Goal: Task Accomplishment & Management: Complete application form

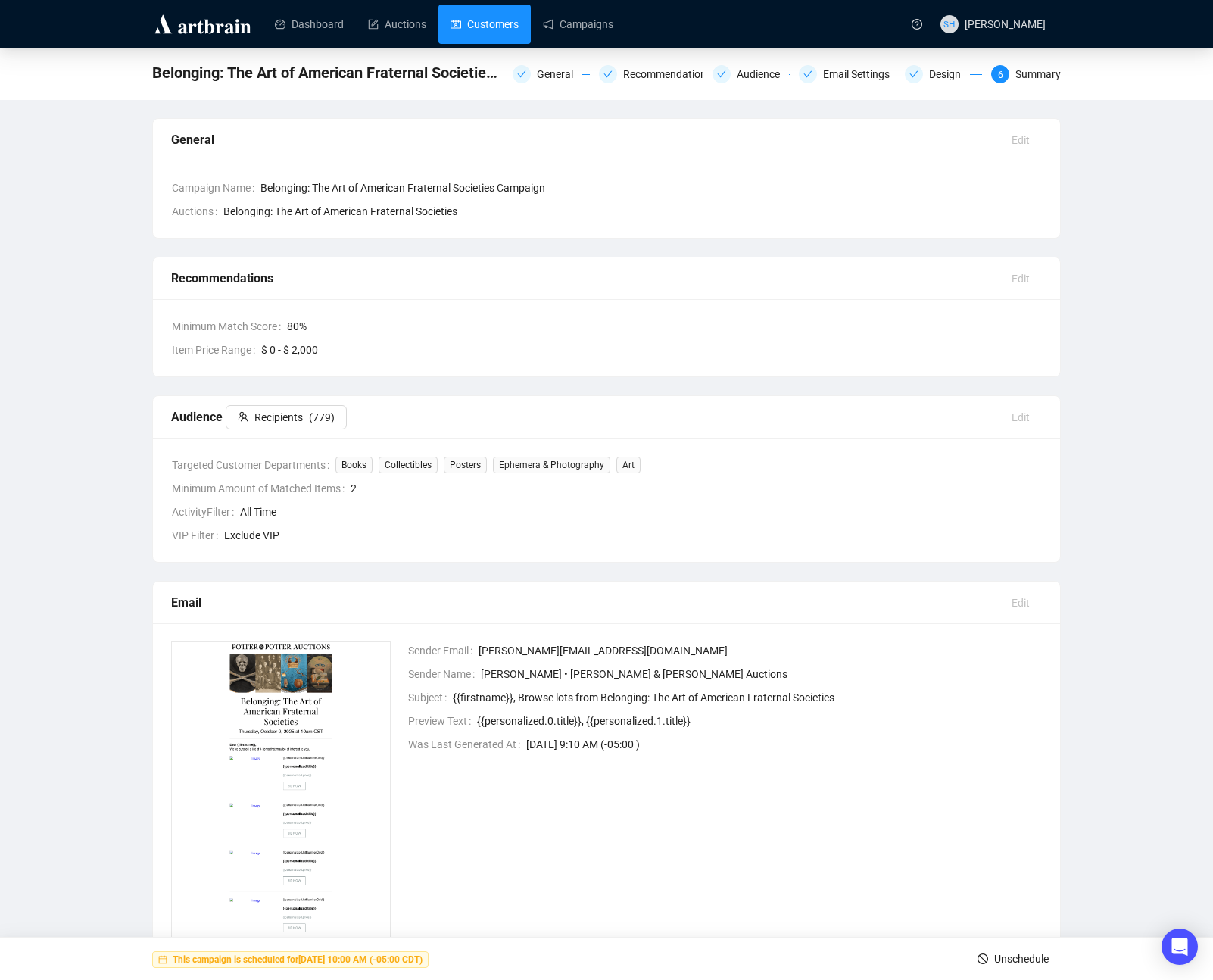
click at [487, 27] on link "Customers" at bounding box center [485, 24] width 68 height 39
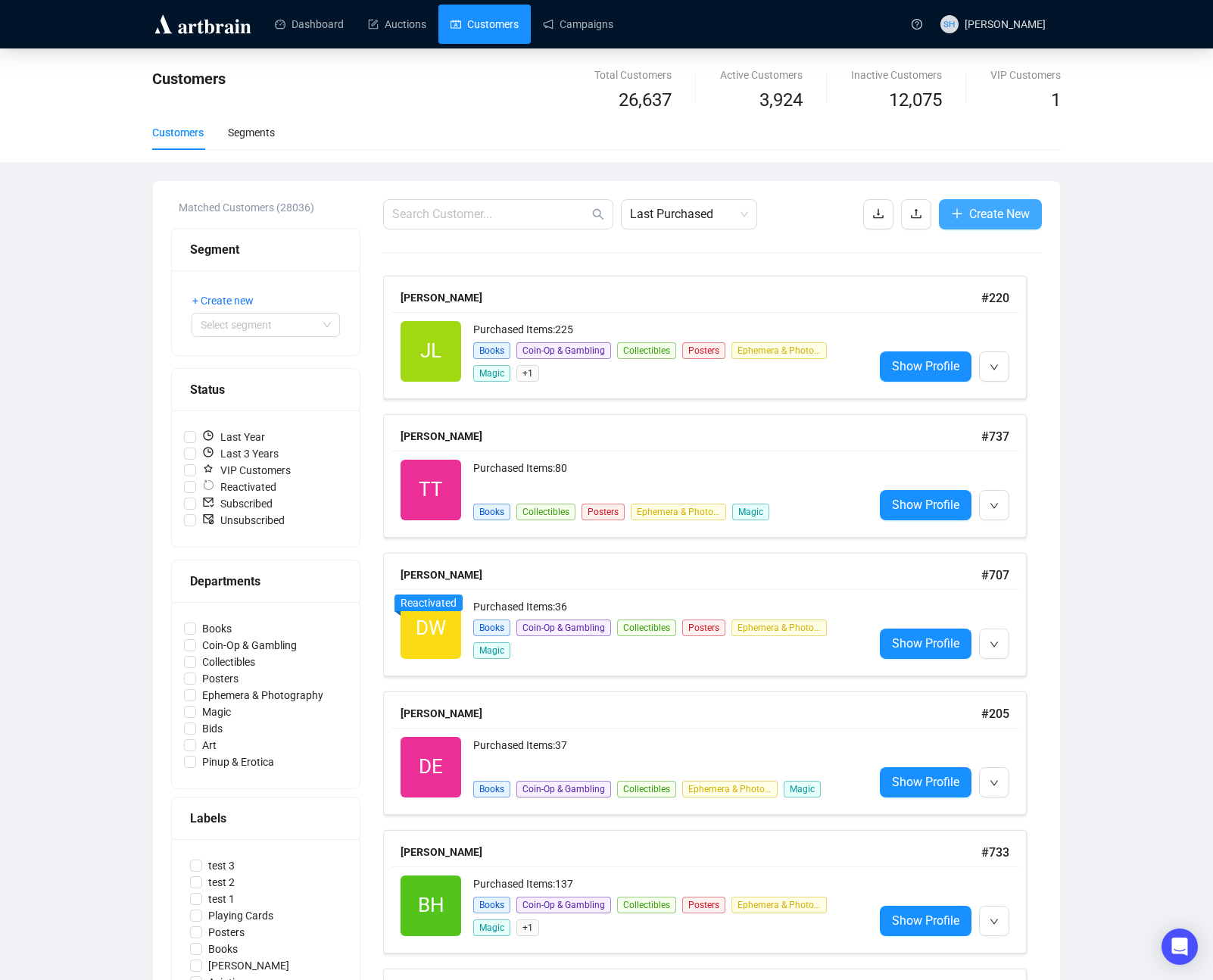
click at [976, 205] on span "Create New" at bounding box center [999, 214] width 60 height 19
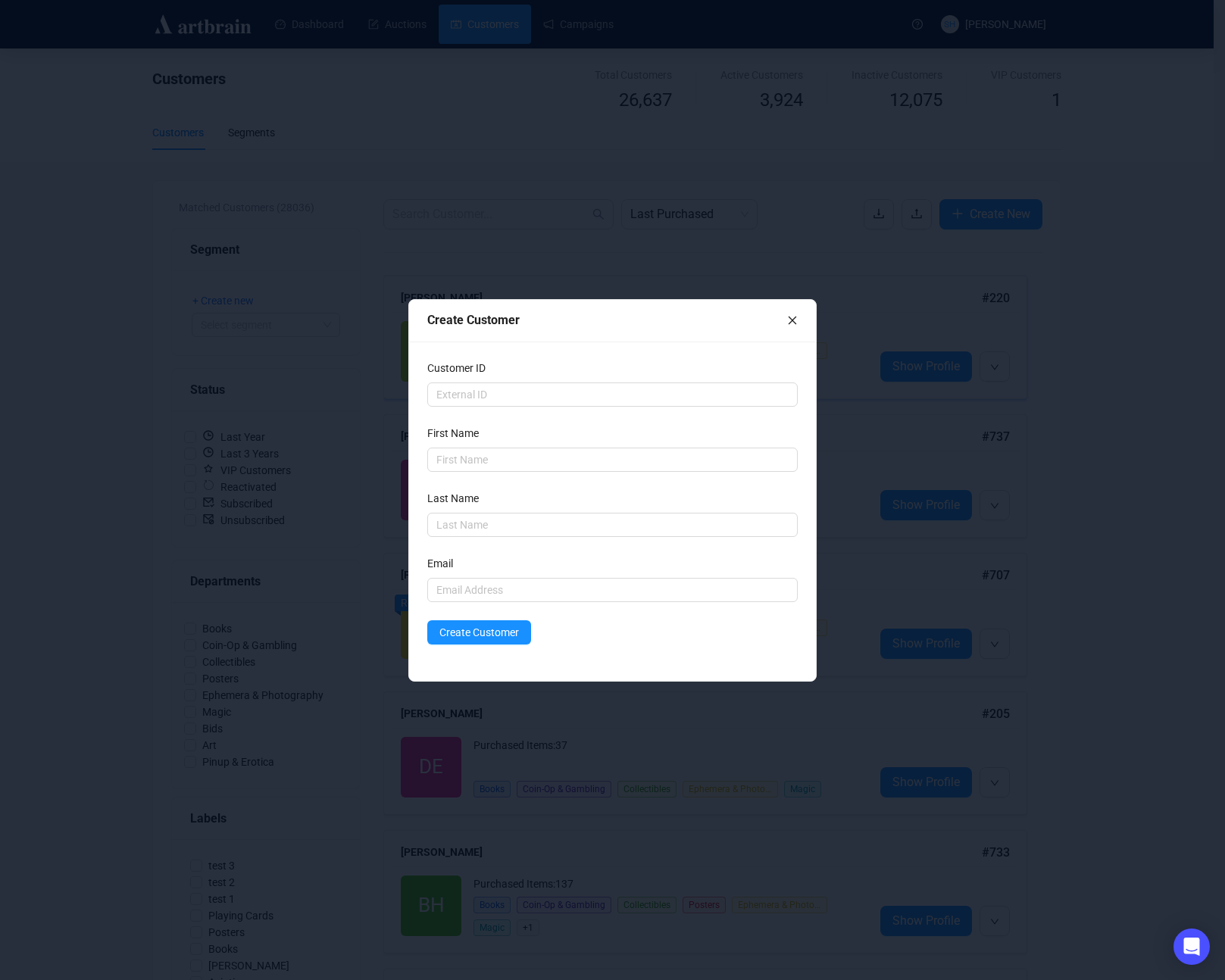
click at [789, 320] on icon "close" at bounding box center [792, 320] width 11 height 11
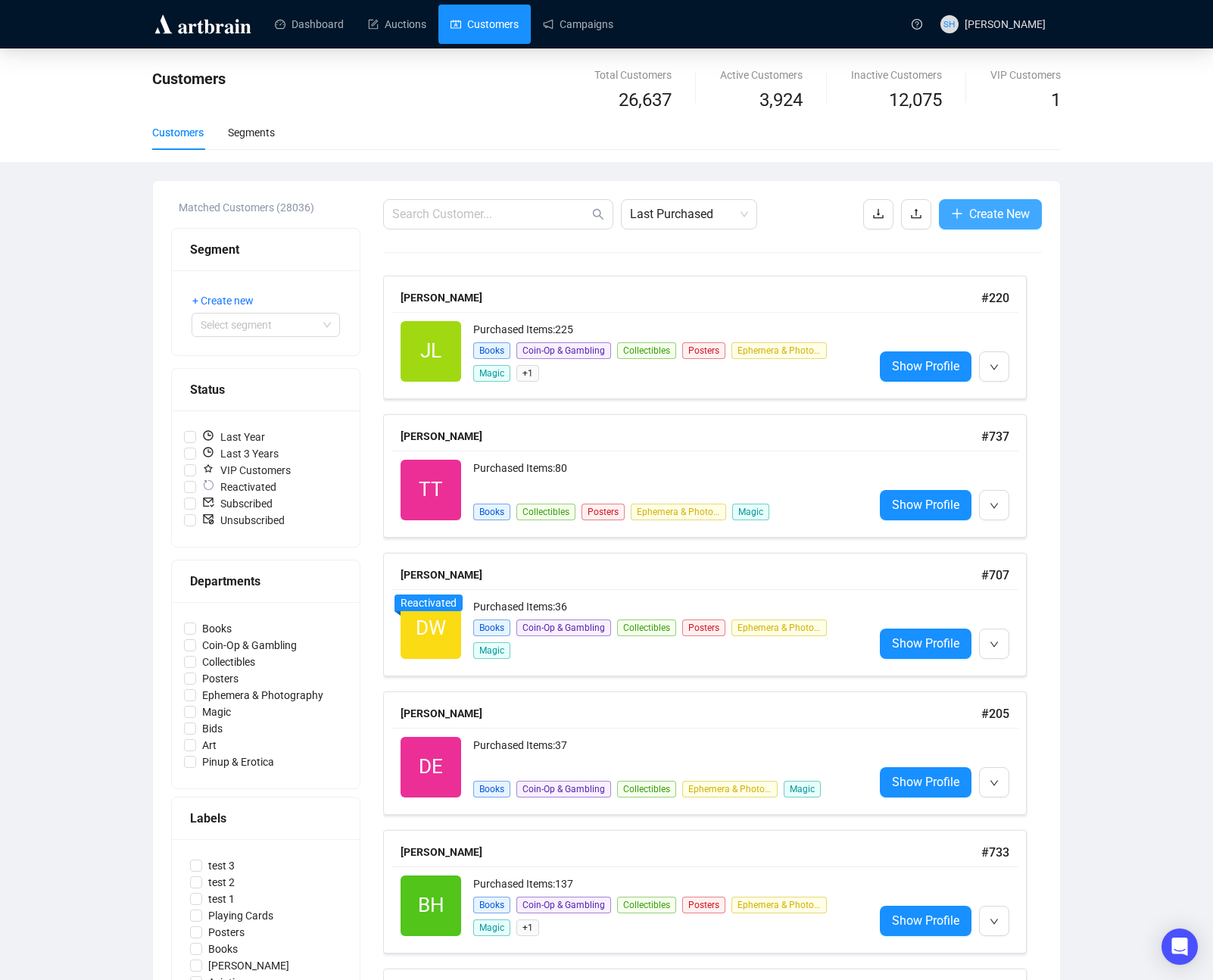
click at [969, 209] on span "Create New" at bounding box center [999, 214] width 60 height 19
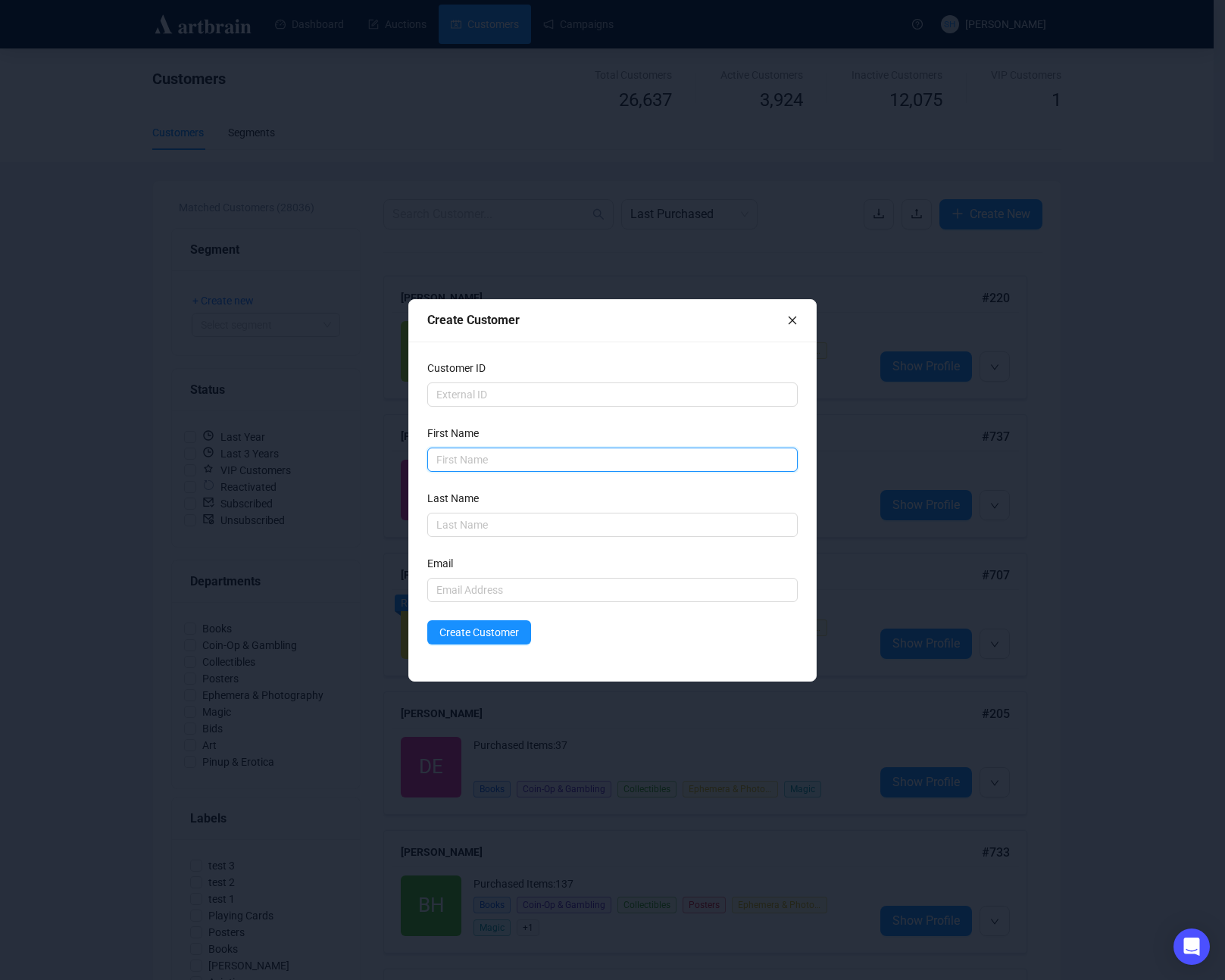
click at [447, 461] on input "text" at bounding box center [612, 460] width 370 height 24
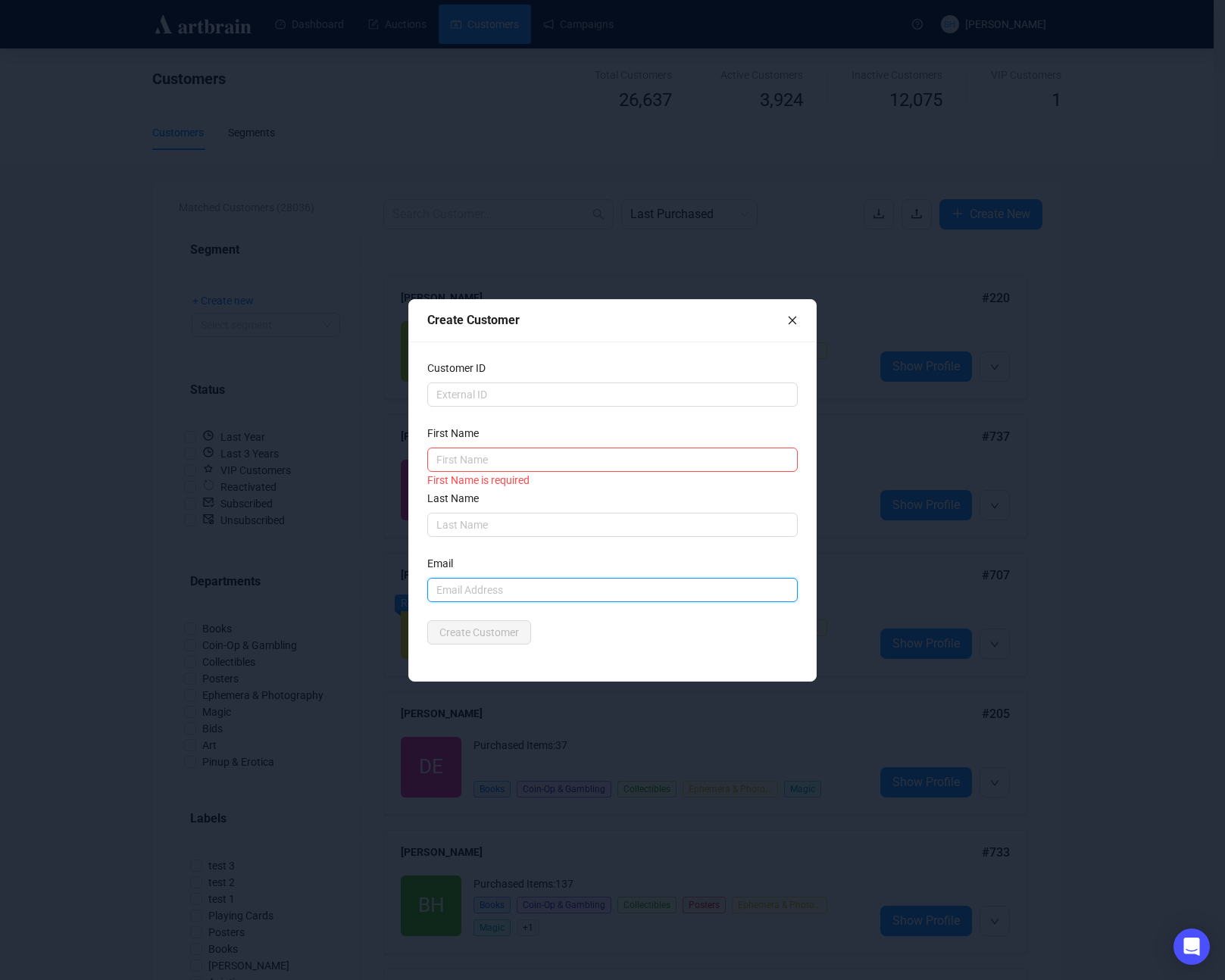
click at [442, 588] on input "text" at bounding box center [612, 590] width 370 height 24
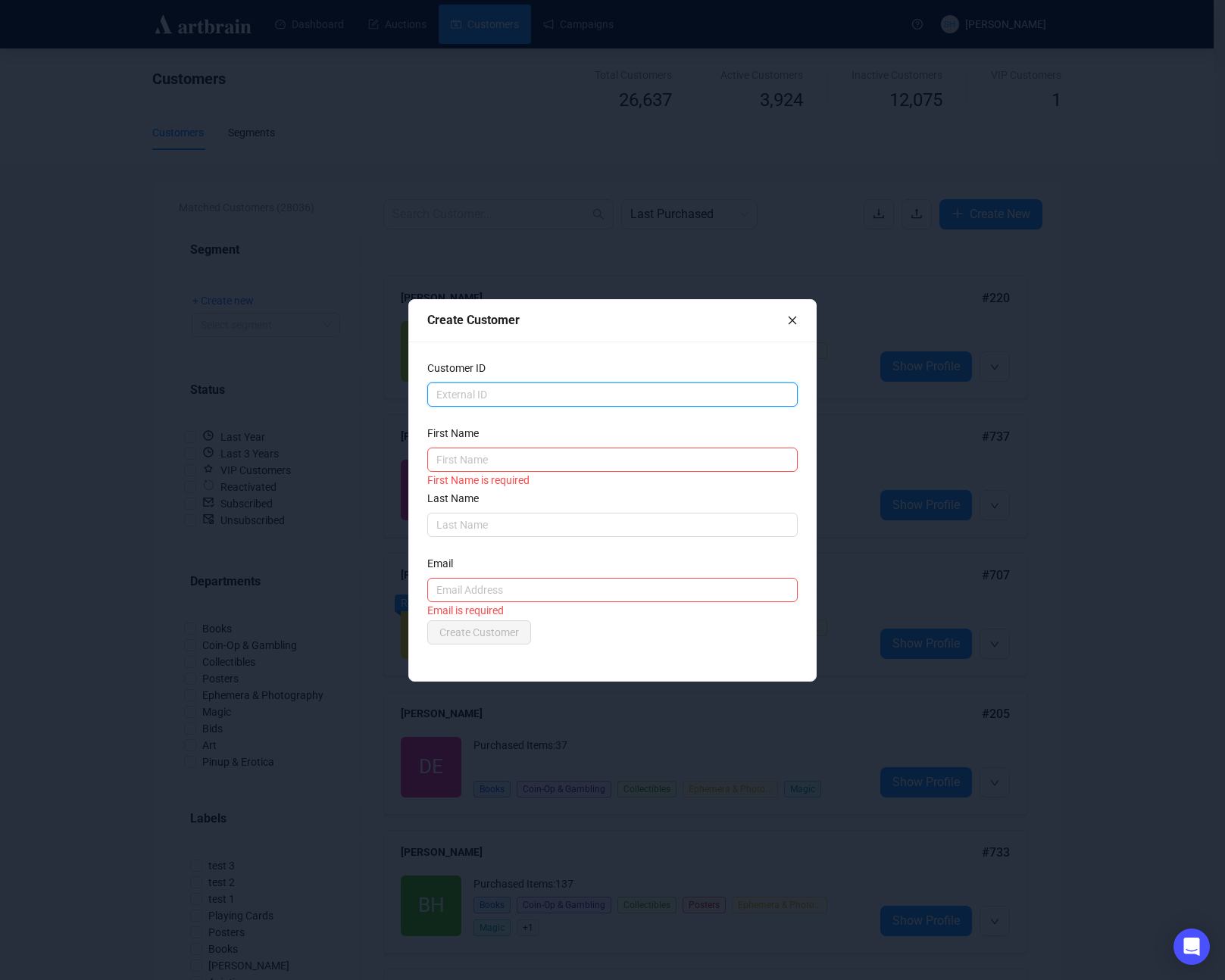
click at [457, 395] on input "text" at bounding box center [612, 395] width 370 height 24
click at [443, 458] on input "text" at bounding box center [612, 460] width 370 height 24
click at [440, 594] on input "text" at bounding box center [612, 590] width 370 height 24
paste input "[EMAIL_ADDRESS][DOMAIN_NAME]"
type input "[EMAIL_ADDRESS][DOMAIN_NAME]"
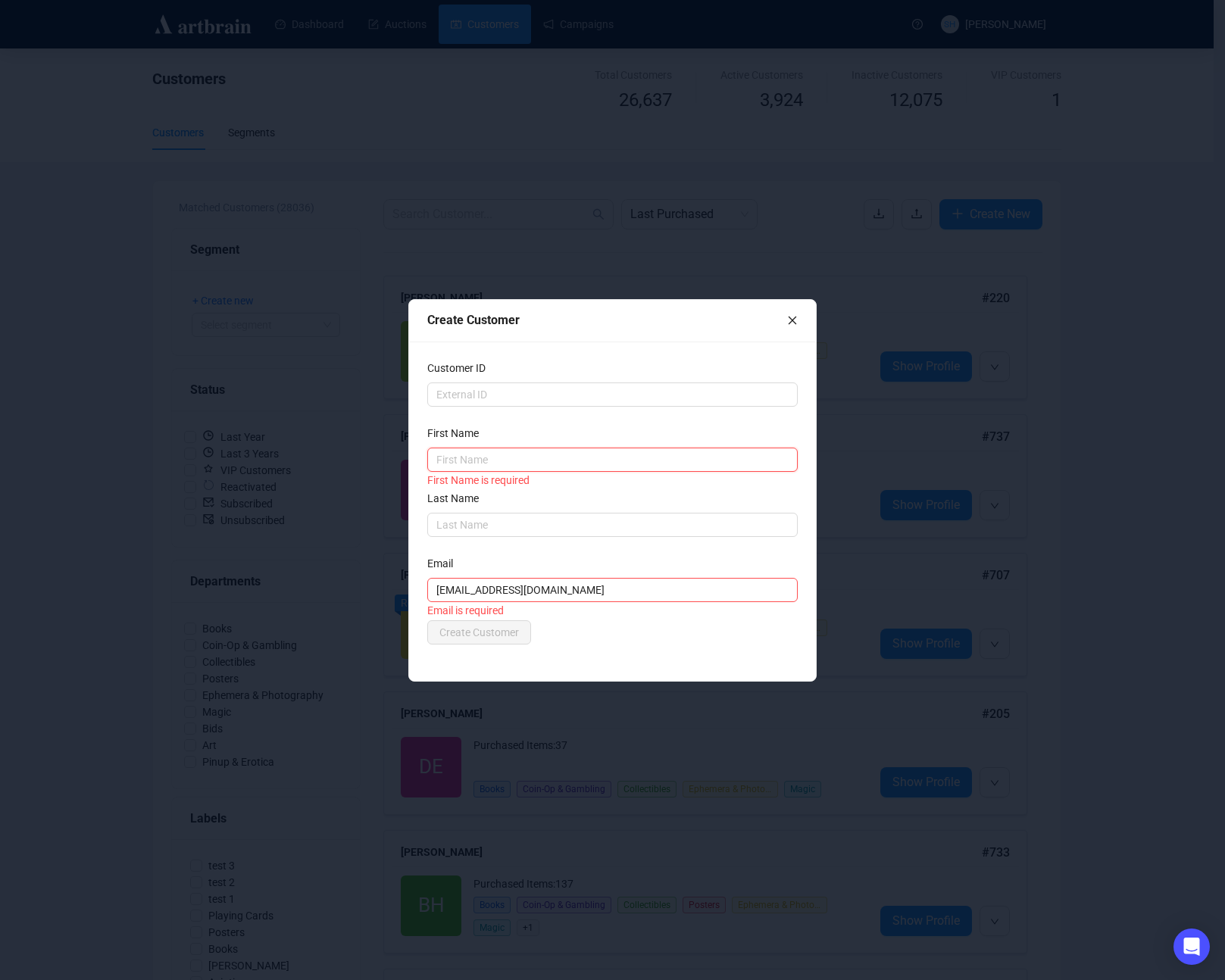
click at [452, 452] on input "text" at bounding box center [612, 460] width 370 height 24
type input "Chase"
type input "[PERSON_NAME]"
click at [478, 403] on input "text" at bounding box center [612, 395] width 370 height 24
drag, startPoint x: 543, startPoint y: 311, endPoint x: 541, endPoint y: 221, distance: 90.0
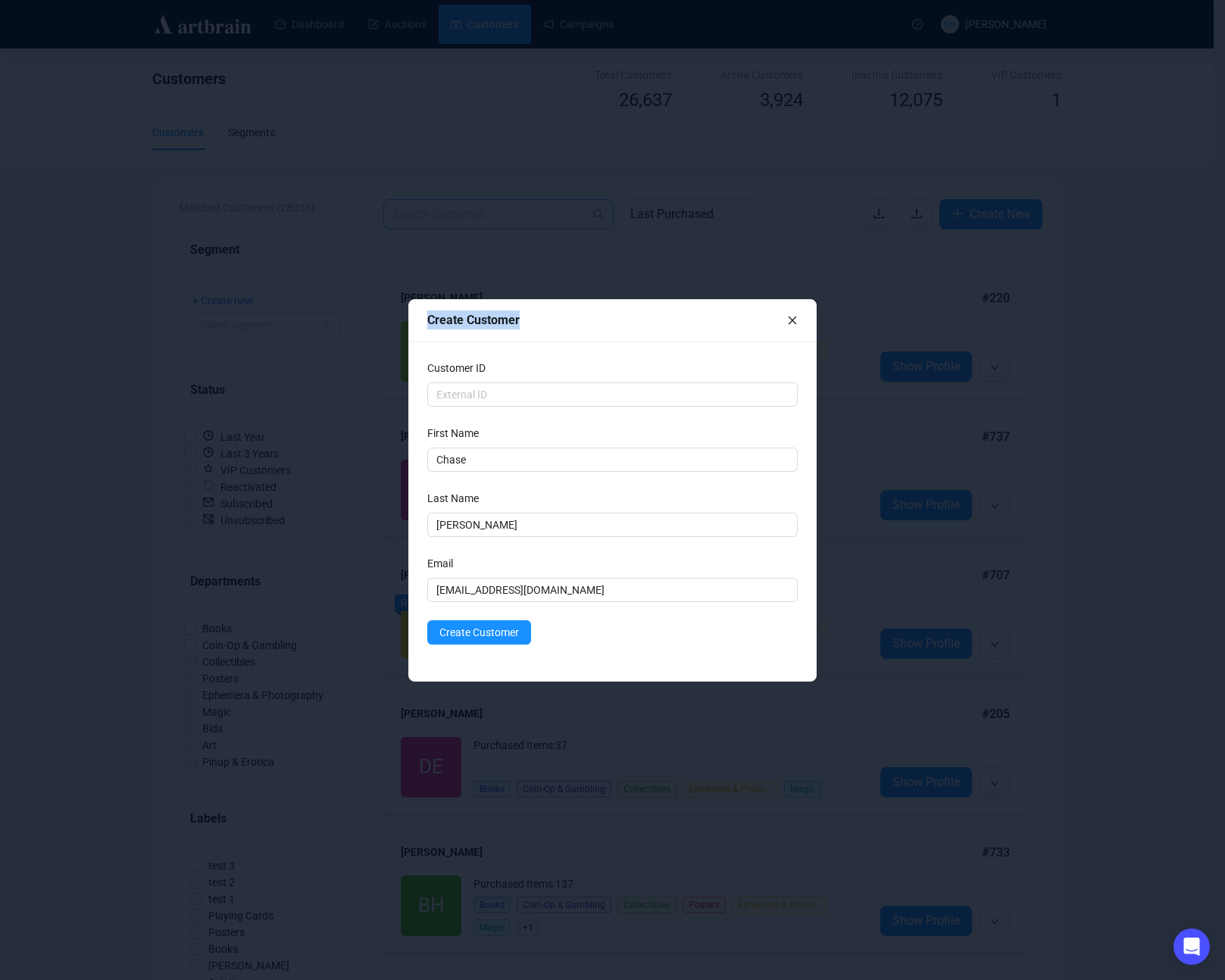
click at [521, 186] on div "Create Customer Customer ID First Name [PERSON_NAME] Last Name [PERSON_NAME] Em…" at bounding box center [612, 490] width 1225 height 980
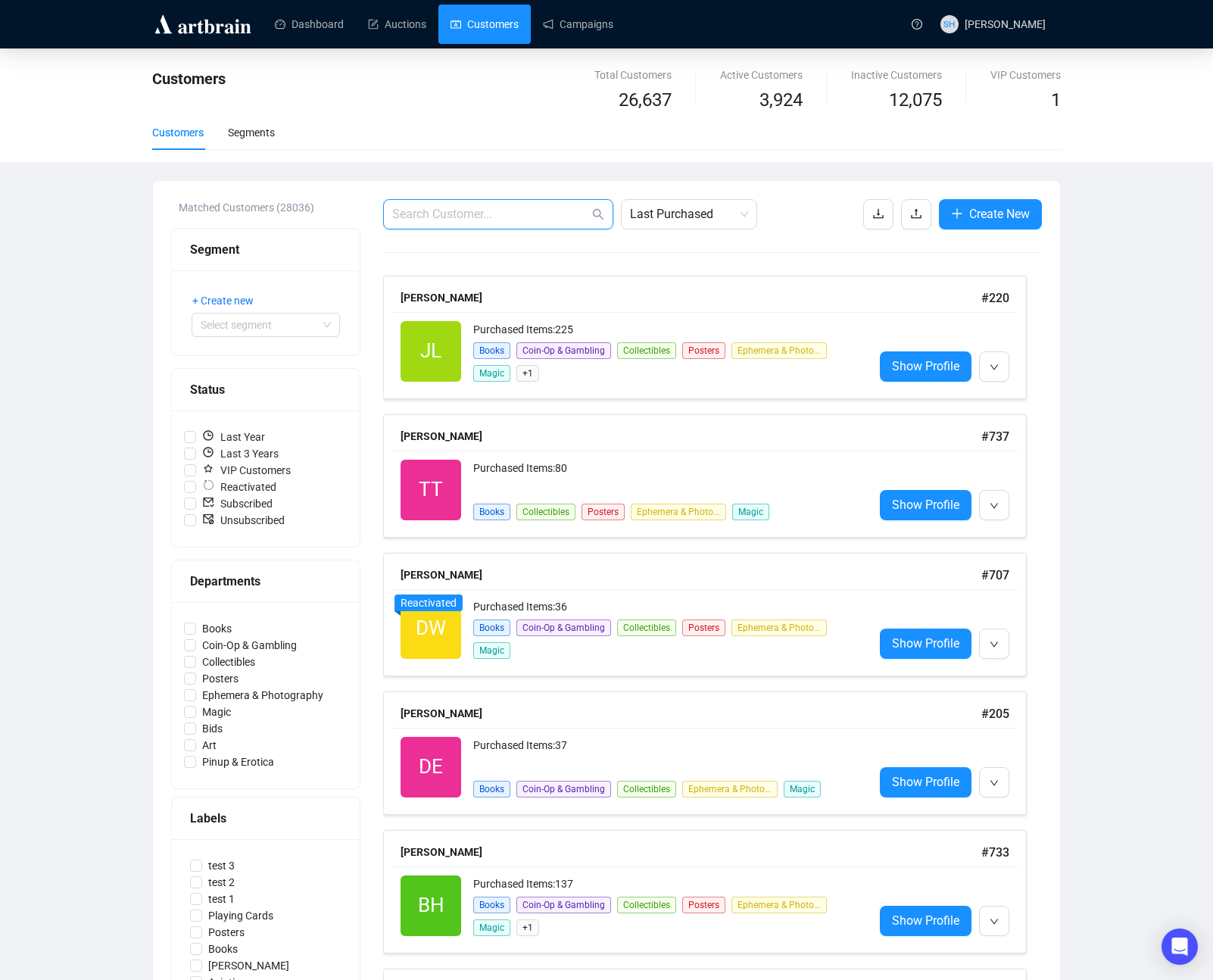
click at [430, 215] on input "text" at bounding box center [490, 214] width 196 height 18
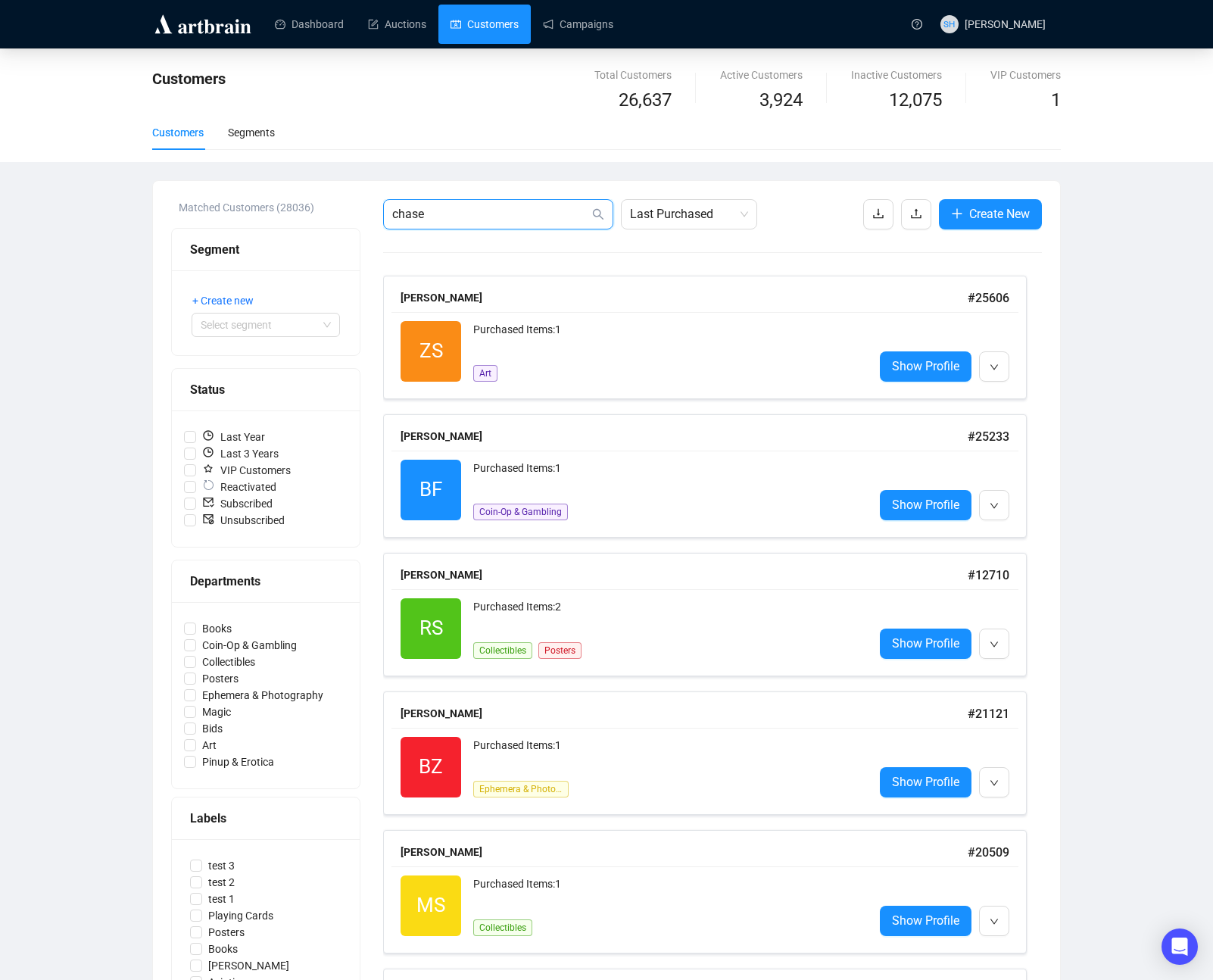
type input "chase"
